Goal: Use online tool/utility: Utilize a website feature to perform a specific function

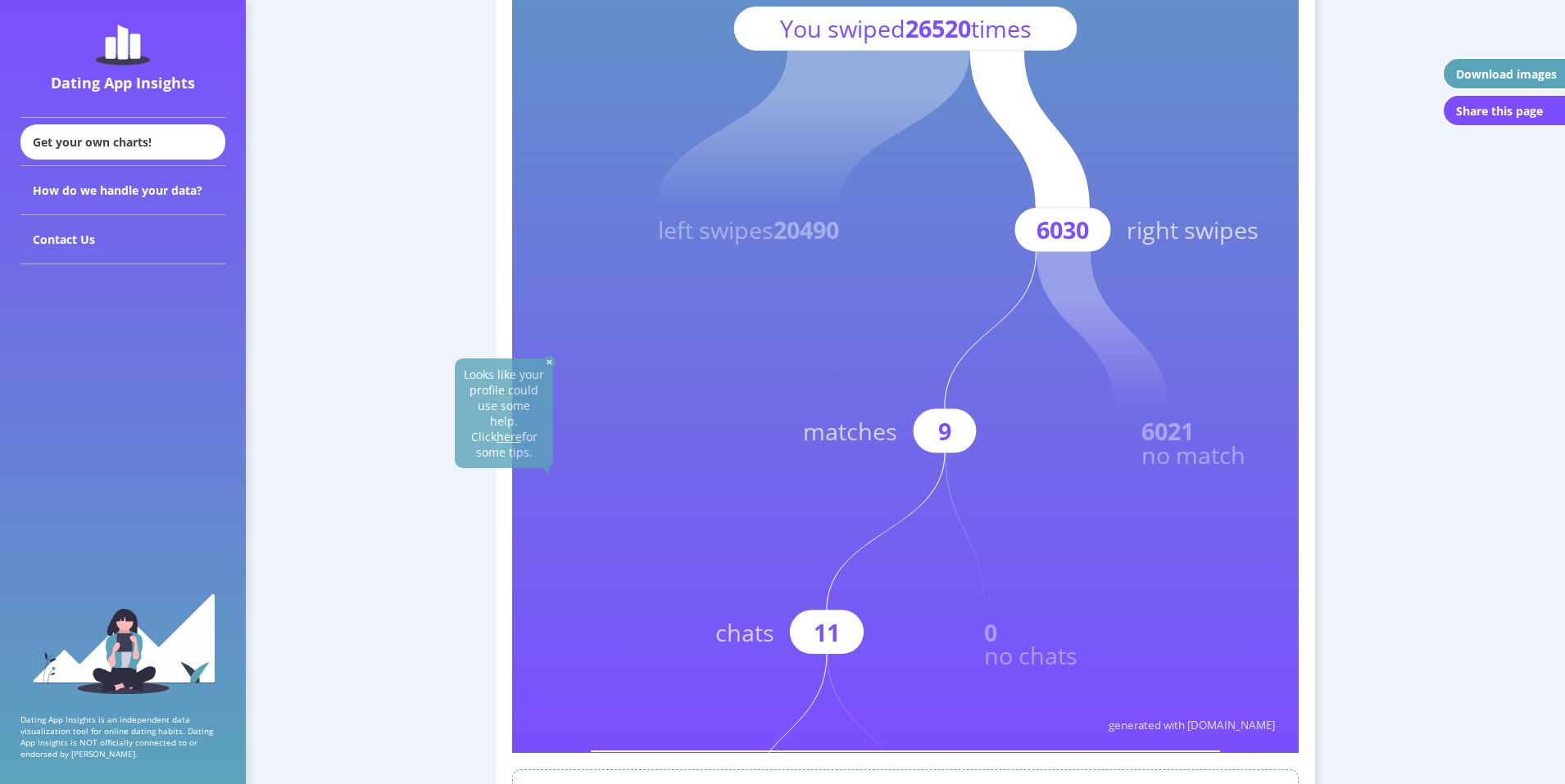
scroll to position [409, 0]
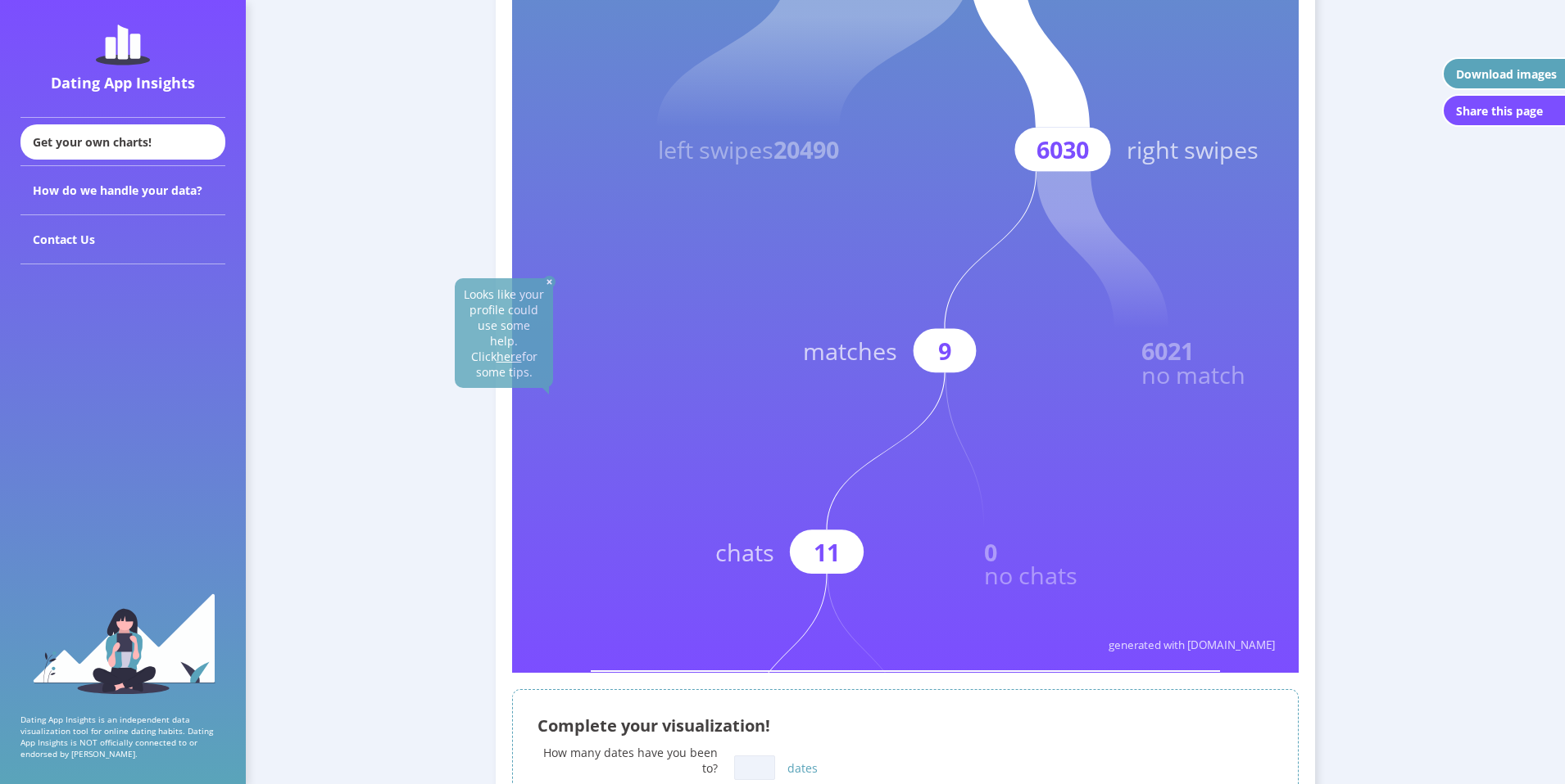
click at [806, 507] on rect at bounding box center [906, 182] width 786 height 982
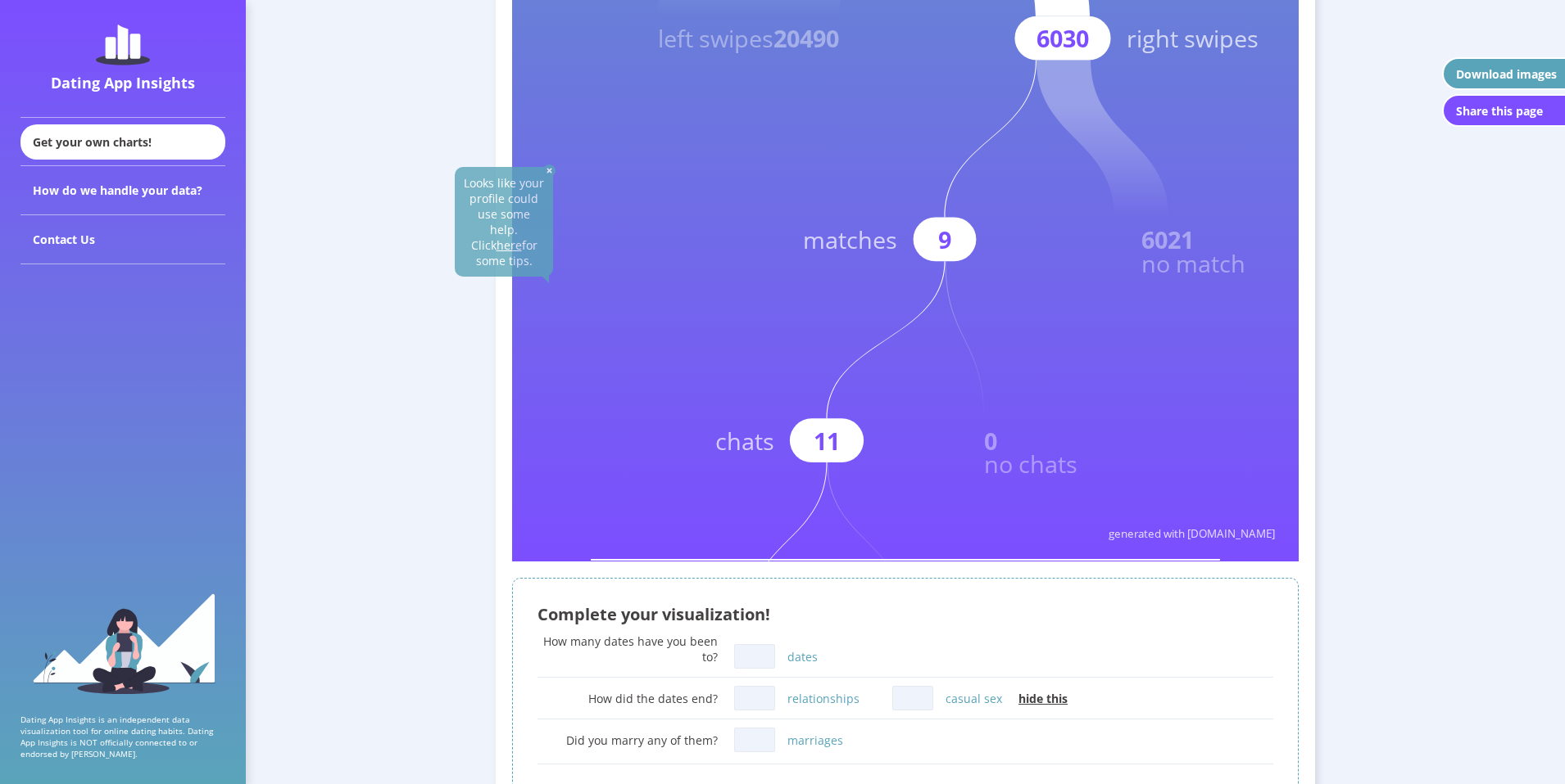
scroll to position [712, 0]
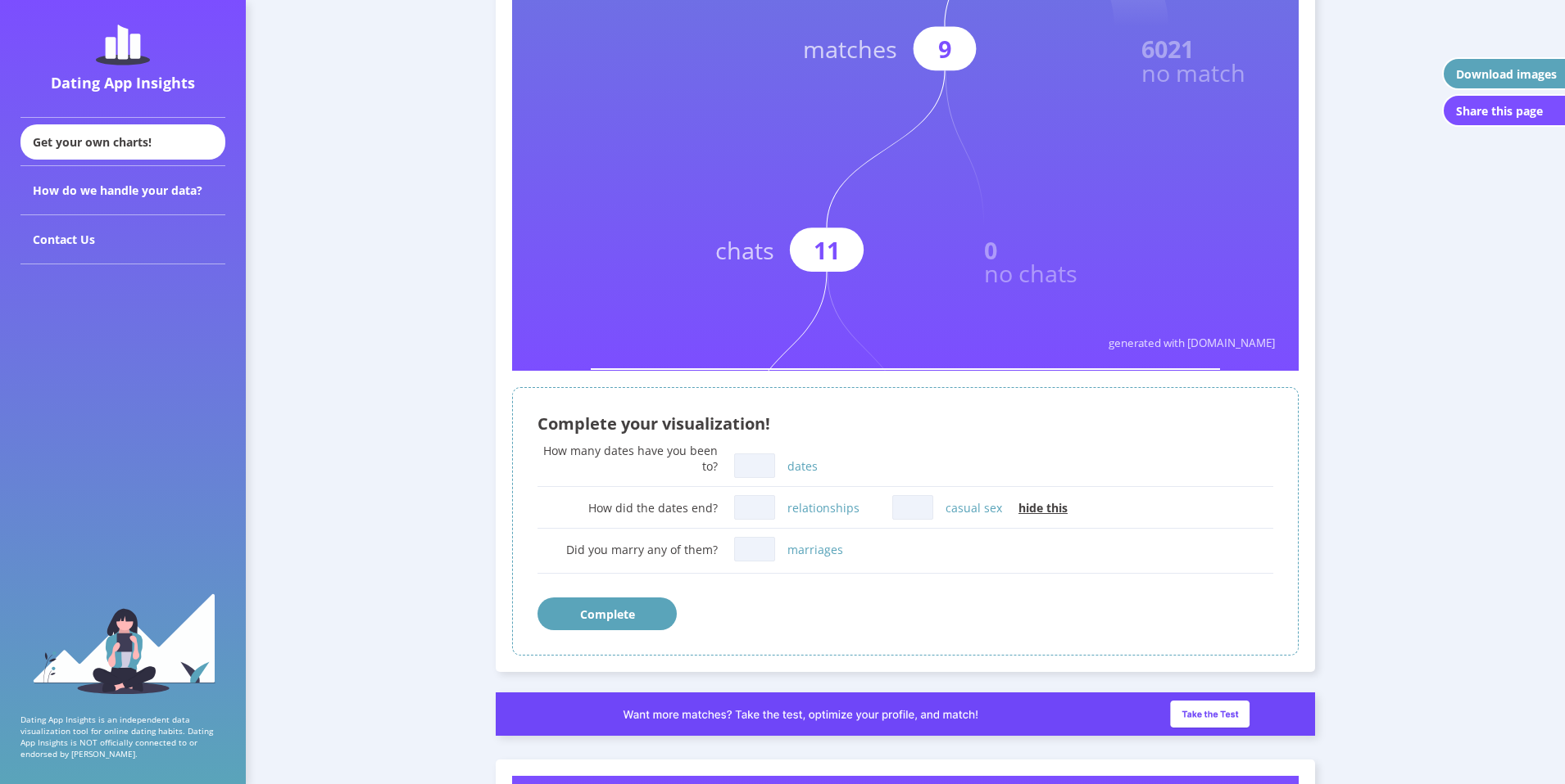
click at [760, 461] on input "dates" at bounding box center [754, 465] width 41 height 25
type input "0"
click at [752, 499] on input "relationships" at bounding box center [754, 507] width 41 height 25
type input "0"
click at [911, 505] on input "casual sex" at bounding box center [912, 507] width 41 height 25
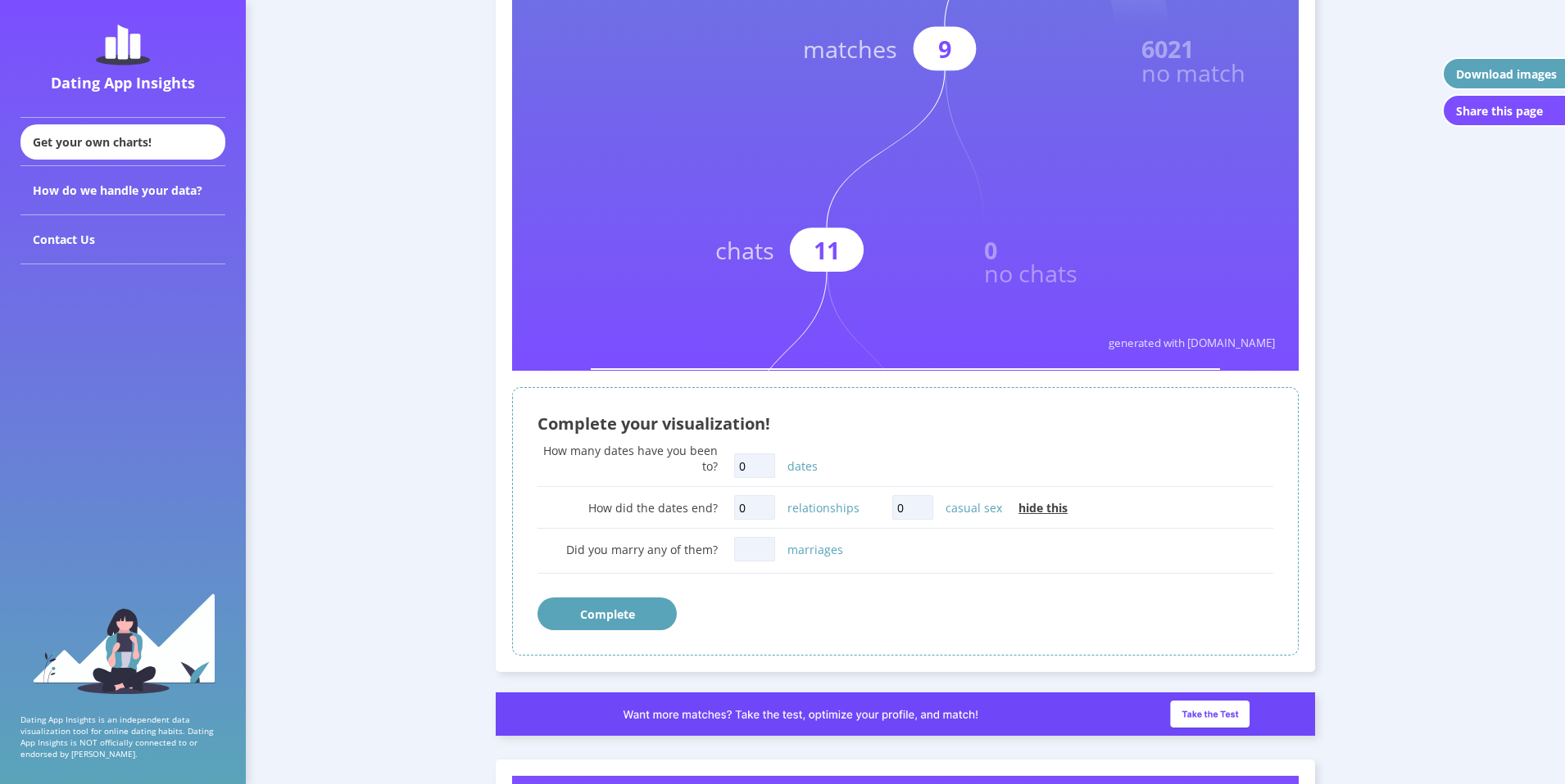
type input "0"
click at [752, 554] on input "marriages" at bounding box center [754, 549] width 41 height 25
type input "0"
click at [640, 604] on button "Complete" at bounding box center [607, 613] width 139 height 33
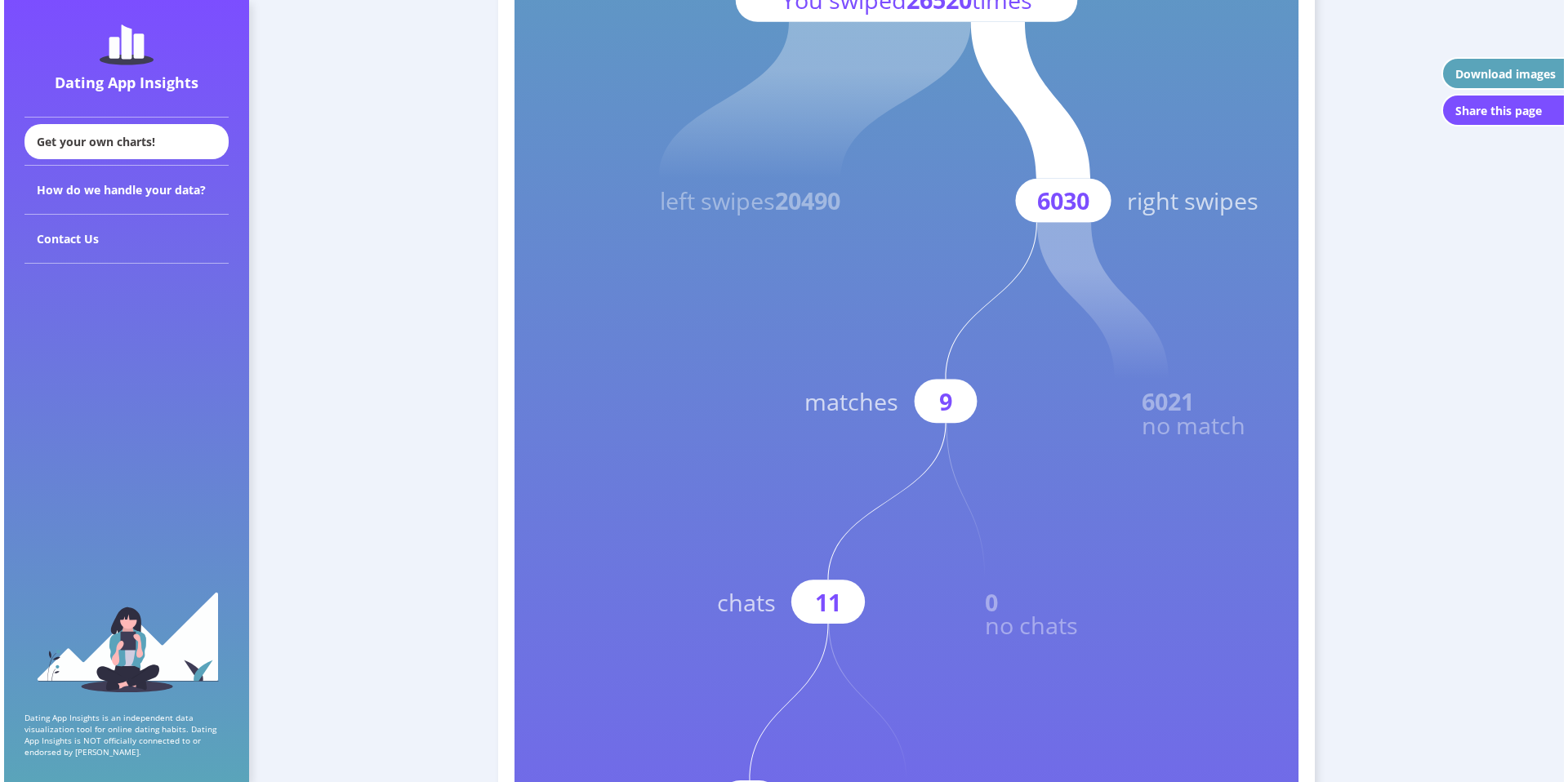
scroll to position [490, 0]
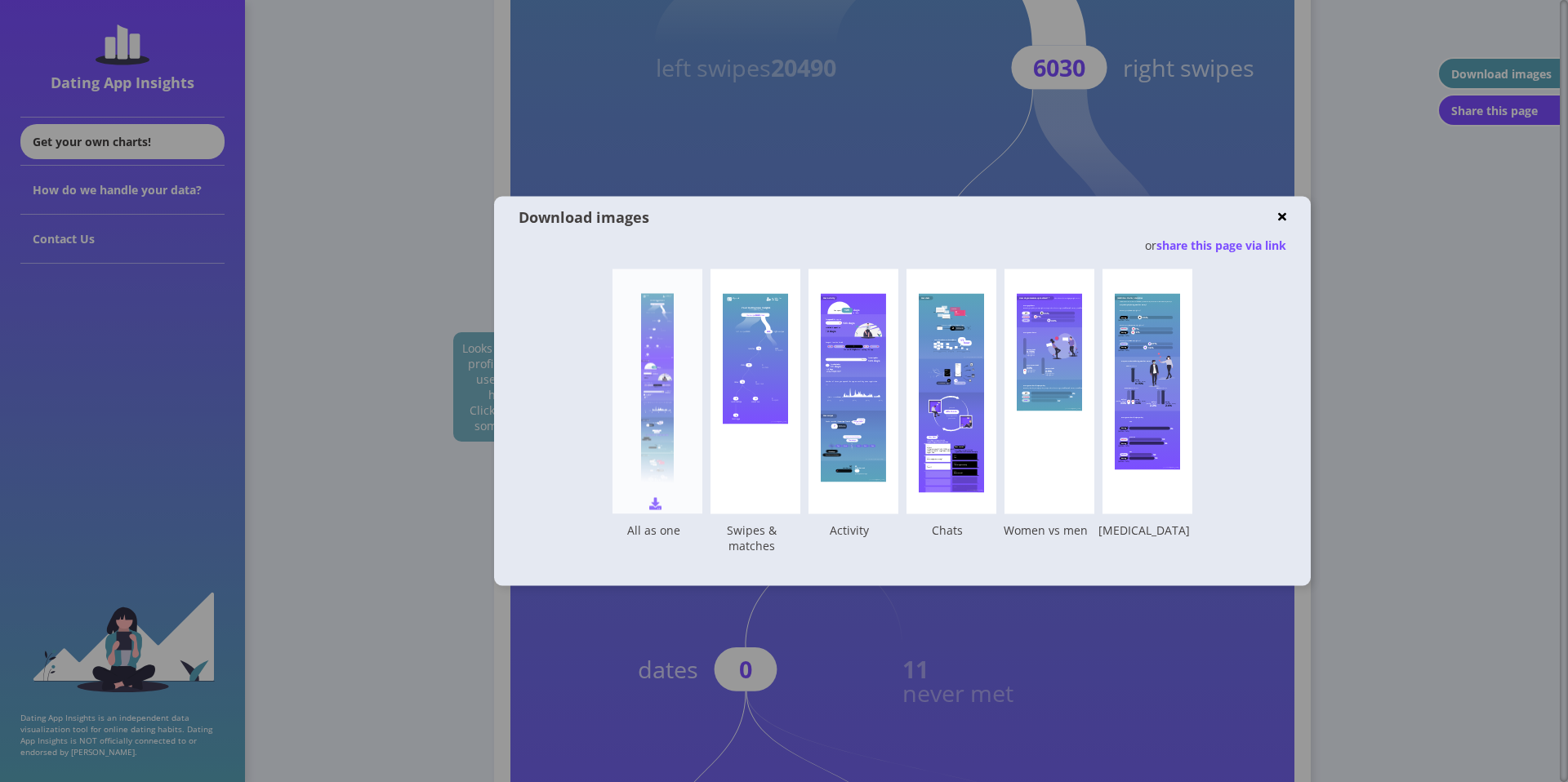
click at [675, 412] on div "Your Dating App Insights created with [DOMAIN_NAME] You swiped 26520 times left…" at bounding box center [657, 391] width 90 height 244
click at [765, 419] on rect at bounding box center [755, 359] width 65 height 131
